Goal: Task Accomplishment & Management: Manage account settings

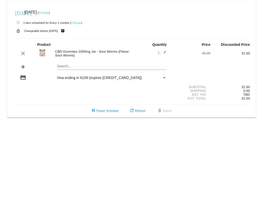
click at [48, 13] on link "Change" at bounding box center [44, 12] width 10 height 3
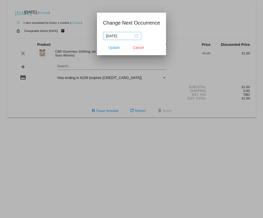
click at [136, 37] on div "[DATE]" at bounding box center [122, 36] width 32 height 6
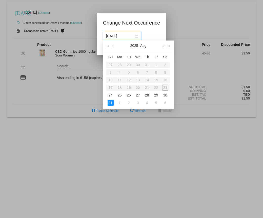
click at [163, 44] on button "button" at bounding box center [163, 45] width 6 height 10
click at [139, 66] on div "1" at bounding box center [138, 65] width 6 height 6
type input "[DATE]"
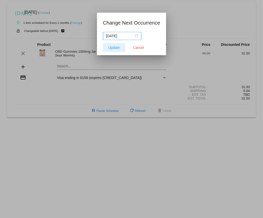
click at [117, 49] on span "Update" at bounding box center [113, 48] width 11 height 4
